Goal: Find specific page/section: Find specific page/section

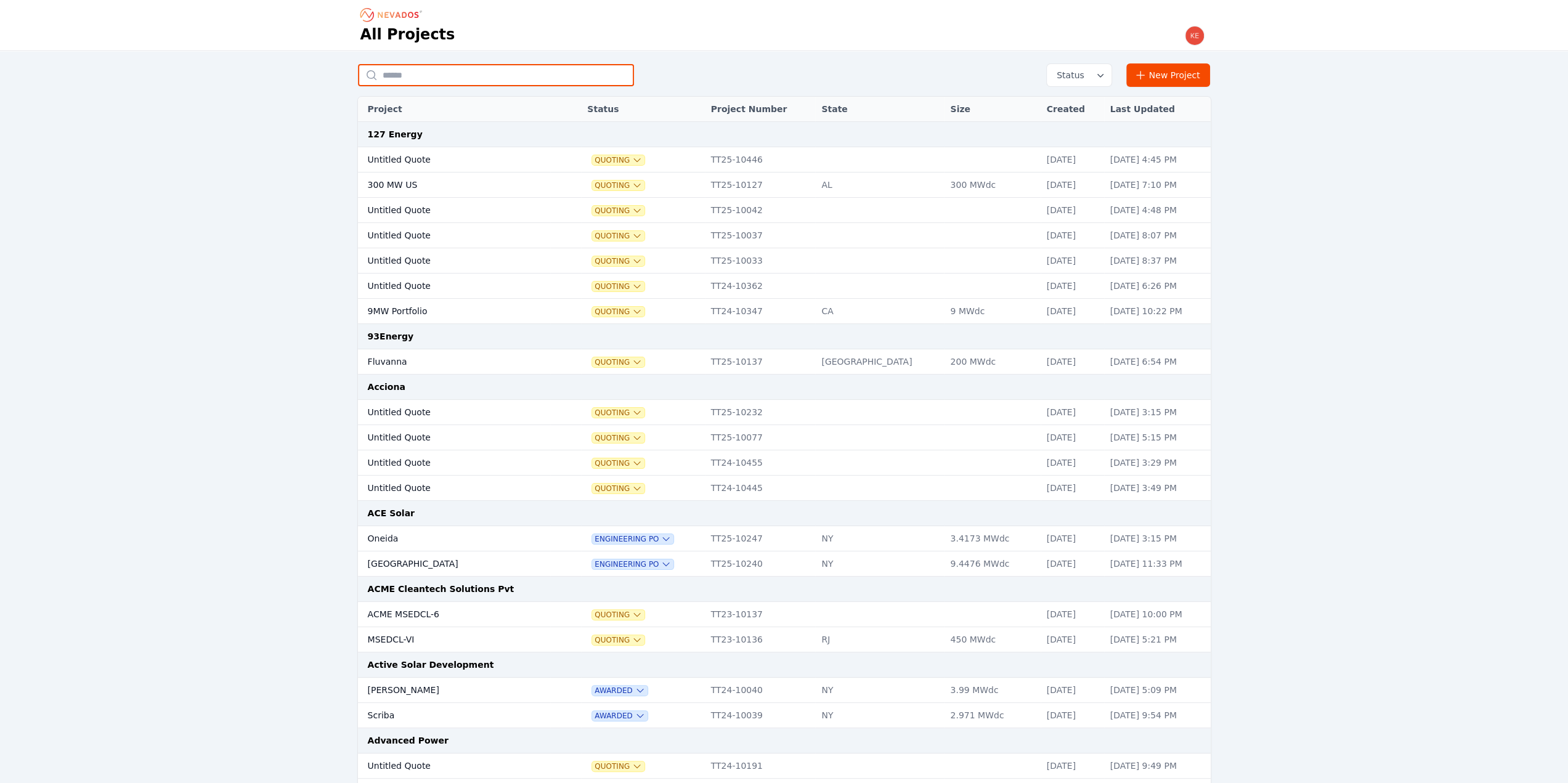
click at [446, 78] on input "text" at bounding box center [495, 74] width 276 height 22
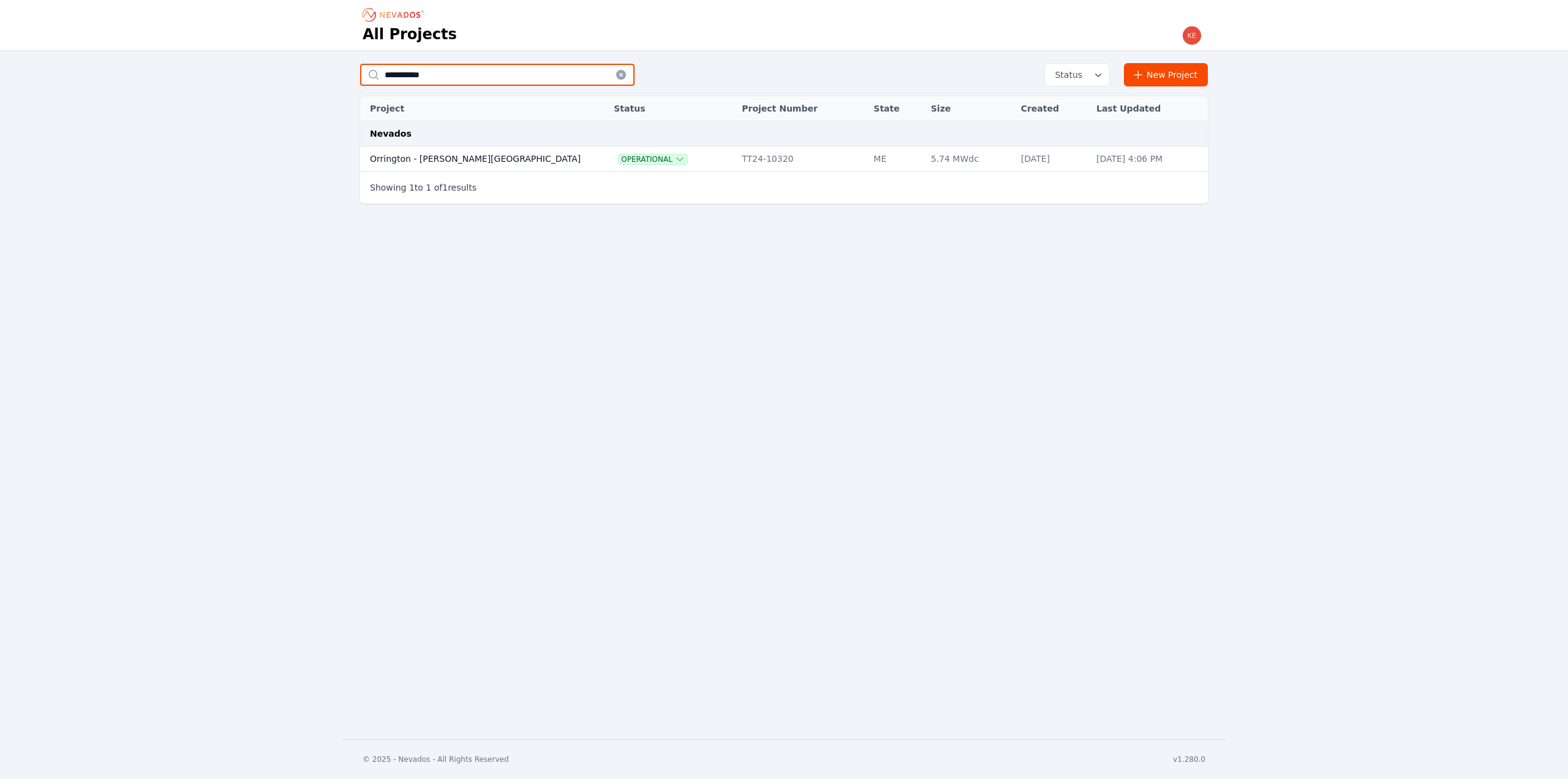
type input "**********"
click at [499, 155] on td "Orrington - [PERSON_NAME][GEOGRAPHIC_DATA]" at bounding box center [474, 158] width 229 height 25
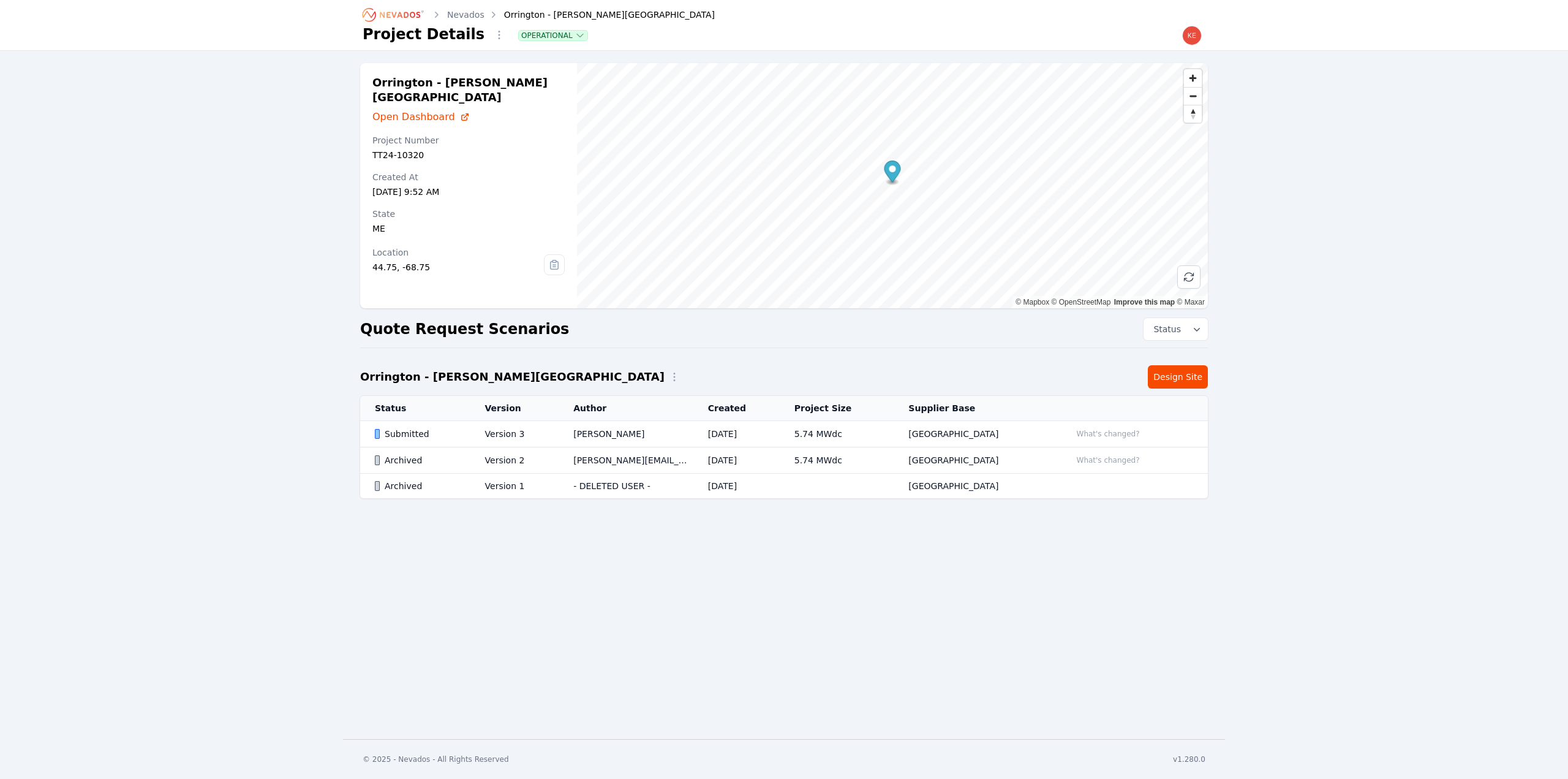
click at [430, 431] on div "Submitted" at bounding box center [419, 433] width 89 height 12
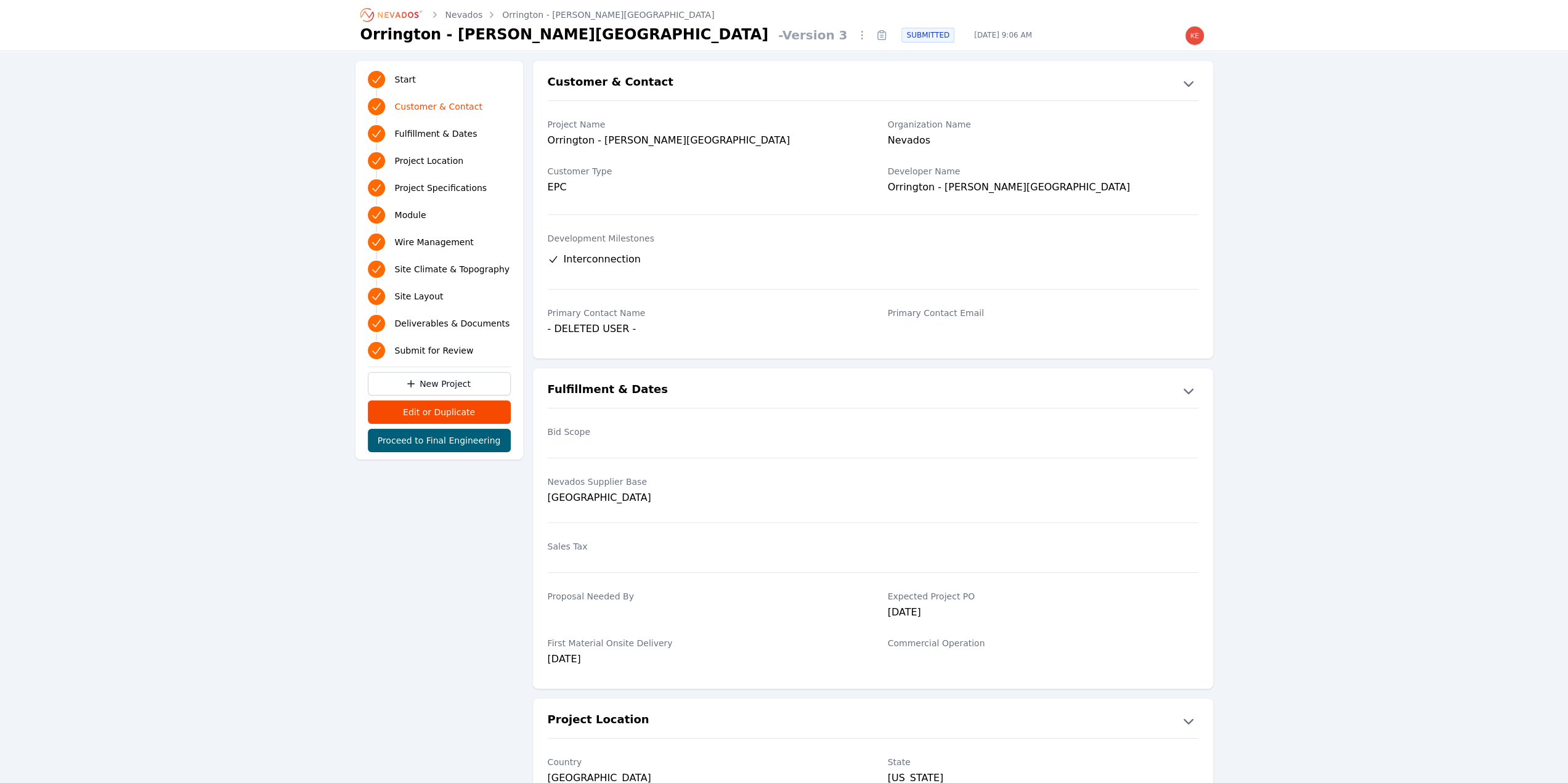
click at [424, 323] on span "Deliverables & Documents" at bounding box center [453, 322] width 116 height 12
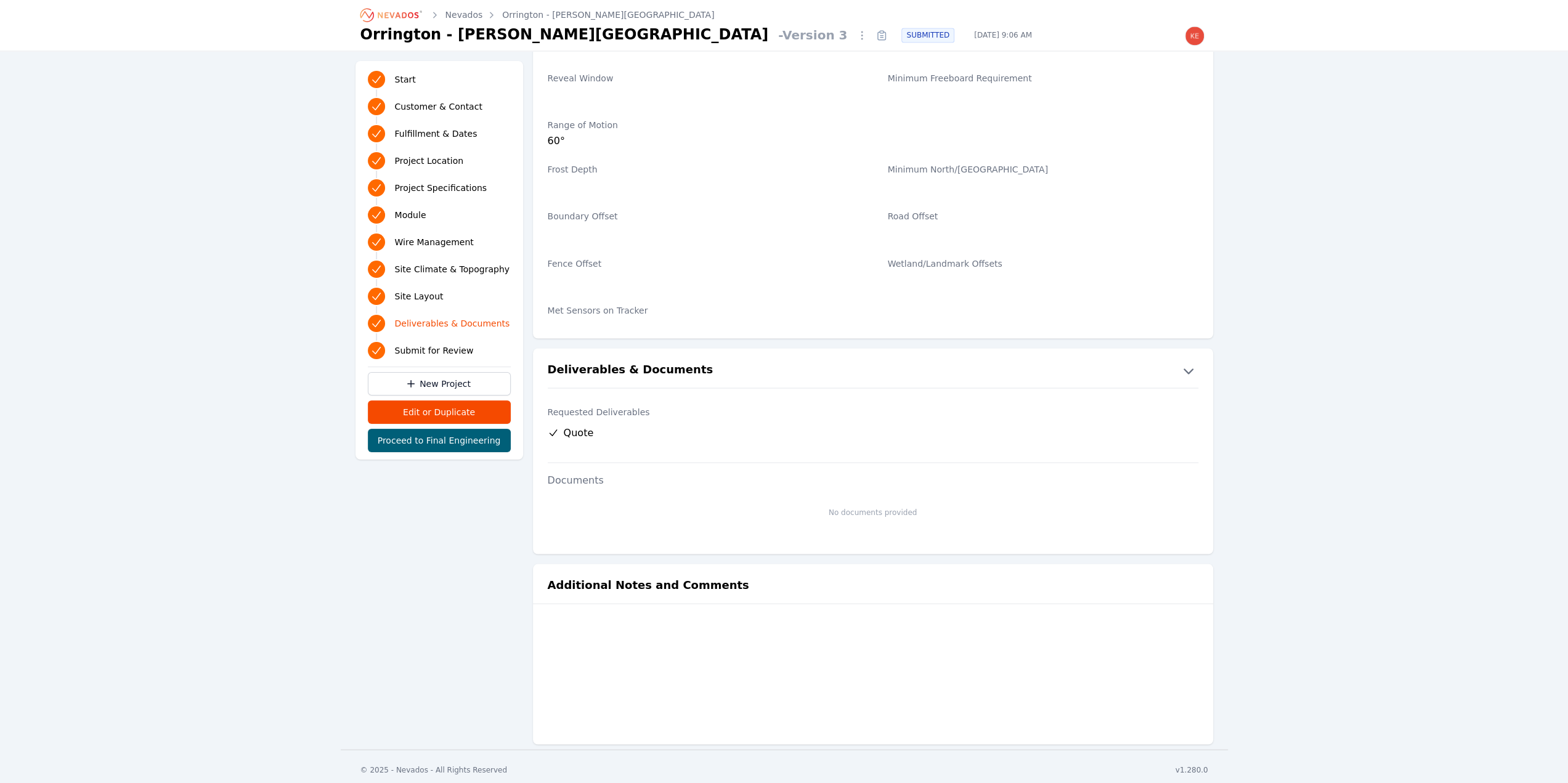
scroll to position [2086, 0]
click at [467, 16] on link "Nevados" at bounding box center [464, 15] width 37 height 12
